Goal: Check status

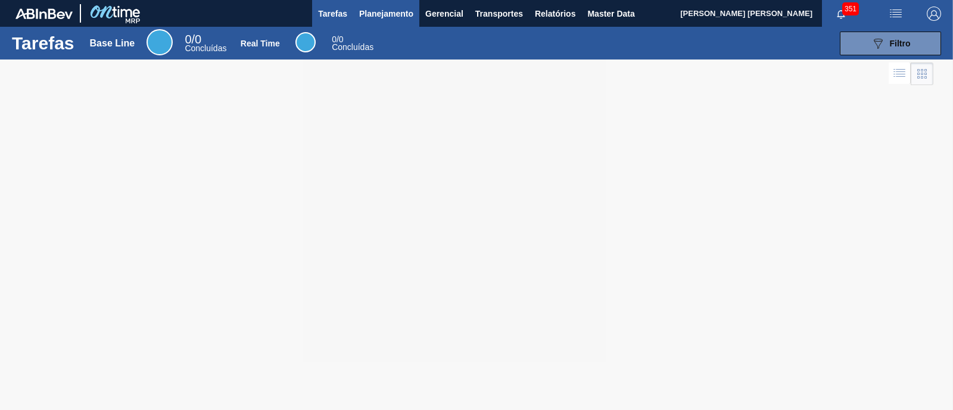
click at [375, 18] on span "Planejamento" at bounding box center [386, 14] width 54 height 14
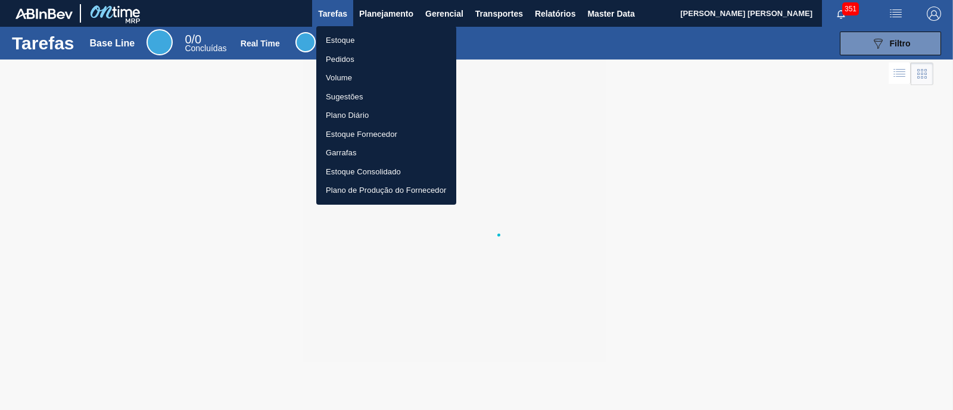
click at [351, 37] on li "Estoque" at bounding box center [386, 40] width 140 height 19
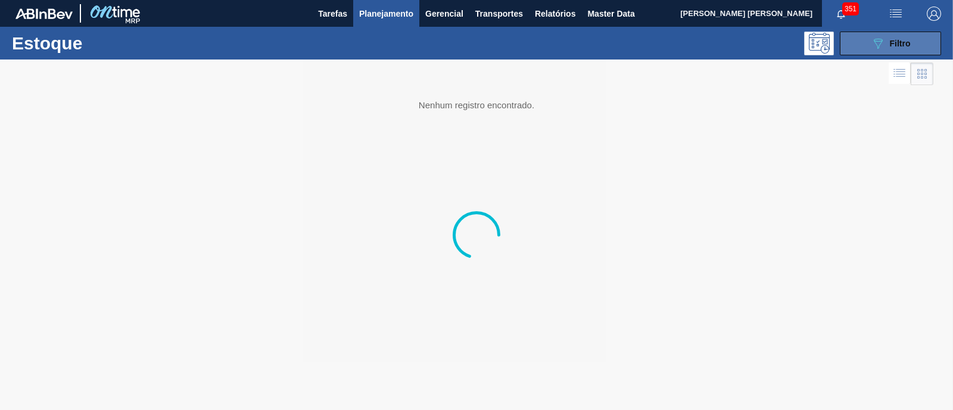
click at [864, 40] on button "089F7B8B-B2A5-4AFE-B5C0-19BA573D28AC Filtro" at bounding box center [890, 44] width 101 height 24
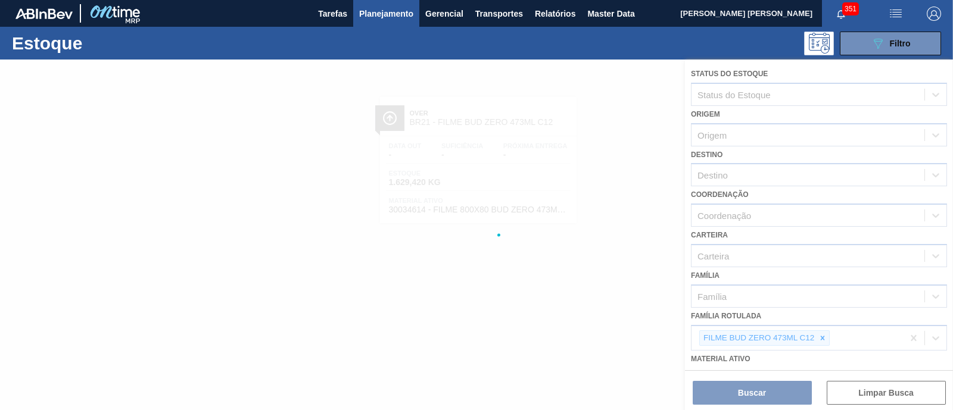
click at [825, 340] on div at bounding box center [476, 235] width 953 height 351
click at [825, 338] on div at bounding box center [476, 235] width 953 height 351
click at [822, 336] on div at bounding box center [476, 235] width 953 height 351
click at [822, 335] on icon at bounding box center [822, 338] width 8 height 8
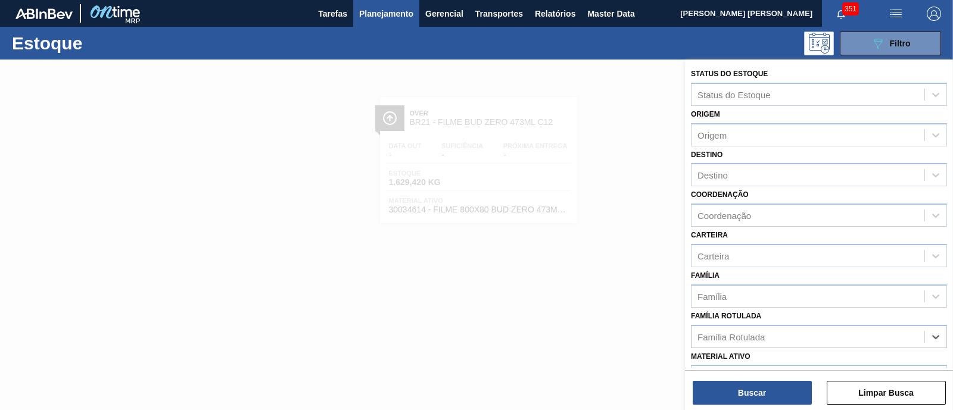
click at [822, 335] on div "Família Rotulada" at bounding box center [808, 336] width 233 height 17
type Rotulada "GT"
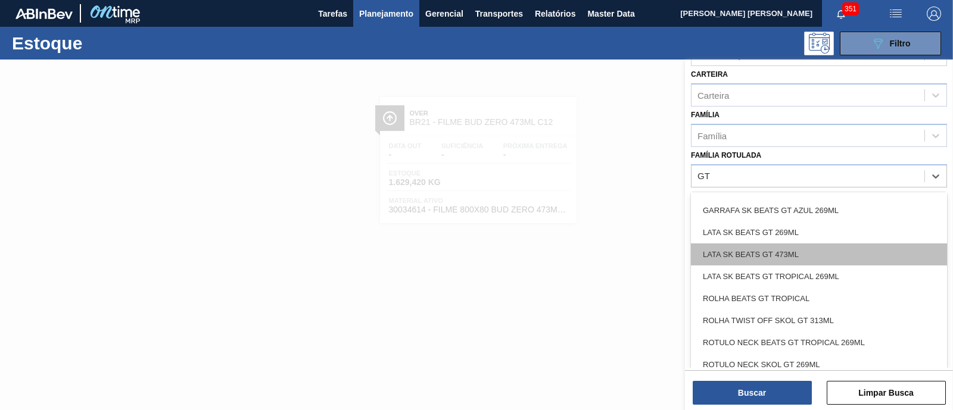
scroll to position [214, 0]
click at [817, 248] on div "LATA SK BEATS GT 269ML" at bounding box center [819, 256] width 256 height 22
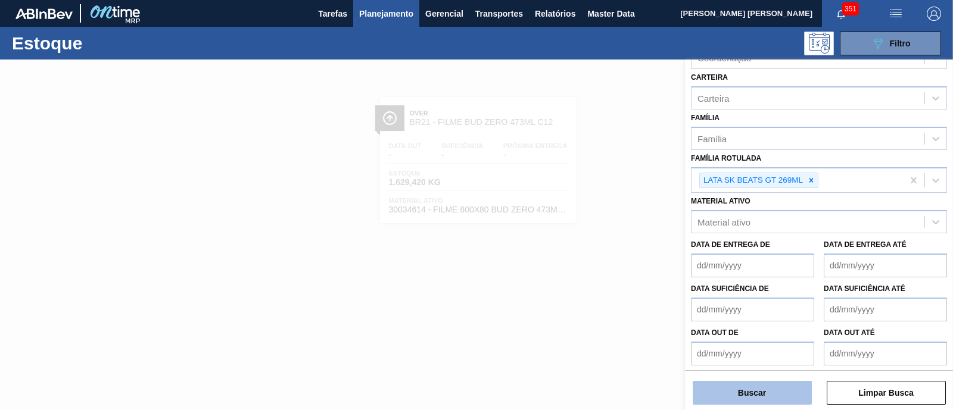
click at [768, 384] on button "Buscar" at bounding box center [752, 393] width 119 height 24
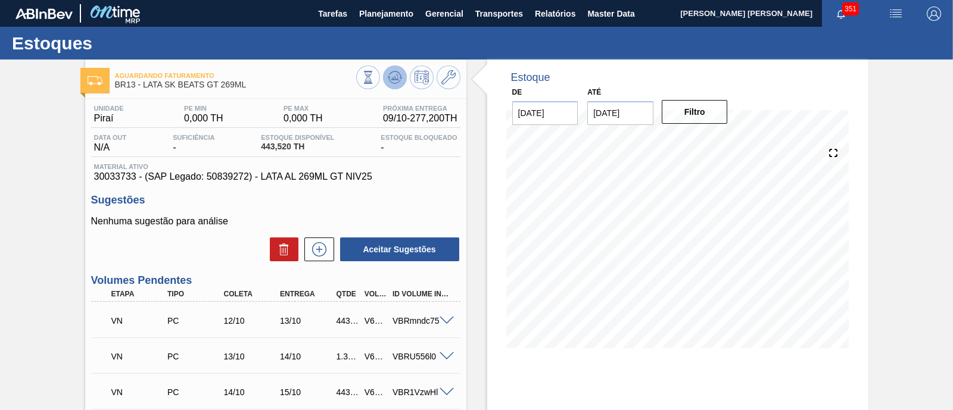
click at [403, 80] on button at bounding box center [395, 78] width 24 height 24
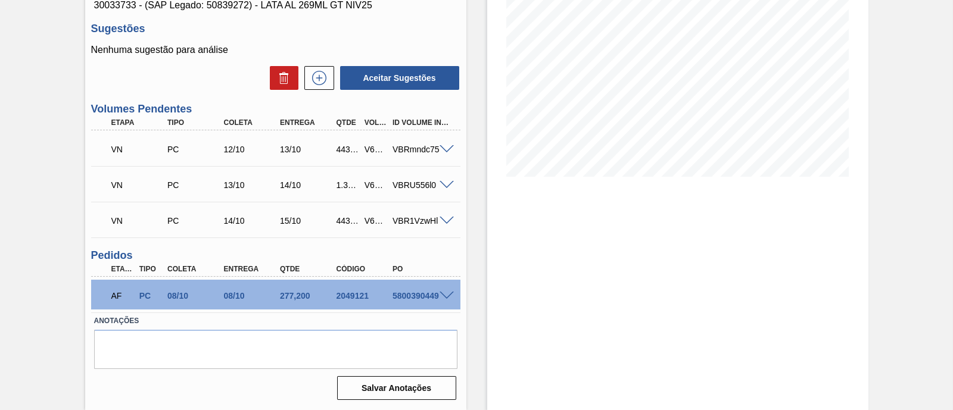
scroll to position [173, 0]
click at [448, 298] on span at bounding box center [447, 296] width 14 height 9
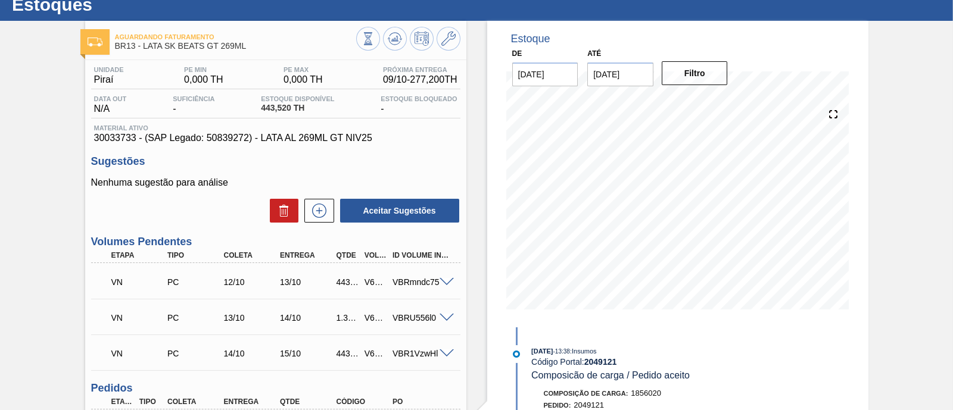
scroll to position [0, 0]
